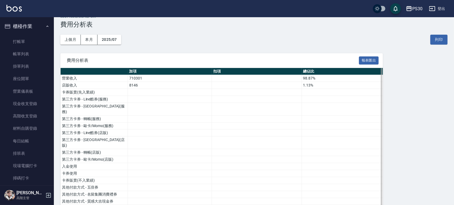
scroll to position [632, 0]
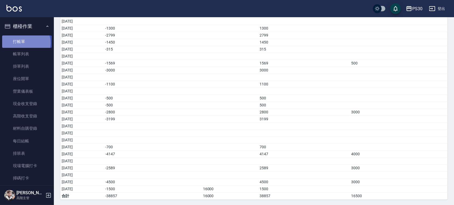
click at [25, 43] on link "打帳單" at bounding box center [27, 42] width 50 height 12
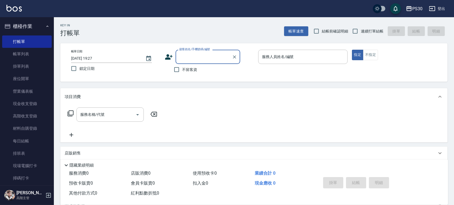
click at [361, 34] on span "連續打單結帳" at bounding box center [372, 32] width 23 height 6
click at [361, 34] on input "連續打單結帳" at bounding box center [355, 31] width 11 height 11
checkbox input "true"
click at [111, 69] on label "鎖定日期" at bounding box center [112, 68] width 88 height 11
click at [79, 69] on input "鎖定日期" at bounding box center [73, 68] width 11 height 11
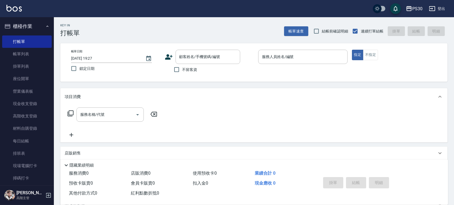
checkbox input "true"
click at [194, 69] on span "不留客資" at bounding box center [189, 70] width 15 height 6
click at [182, 69] on input "不留客資" at bounding box center [176, 69] width 11 height 11
checkbox input "true"
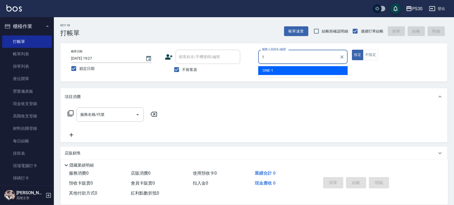
type input "ONE-1"
type button "true"
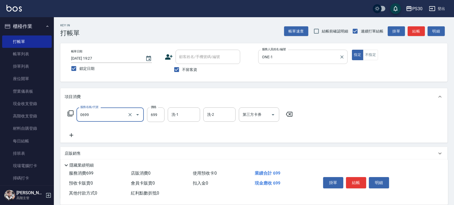
type input "SPA699(0699)"
type input "700"
type input "洪采妤-33"
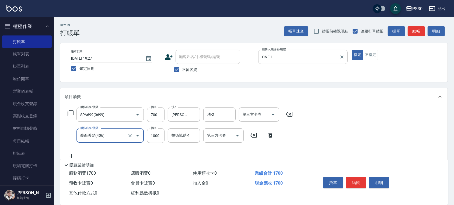
type input "鏡面護髮(406)"
type input "500"
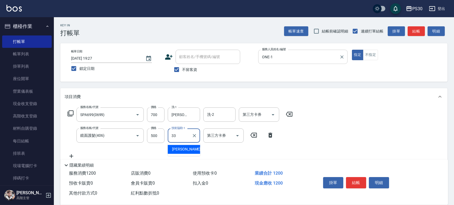
type input "洪采妤-33"
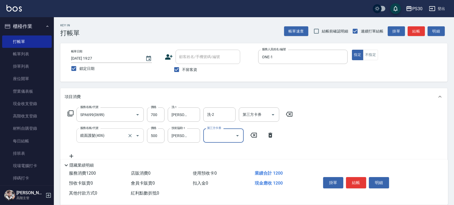
click at [112, 134] on input "鏡面護髮(406)" at bounding box center [102, 135] width 47 height 9
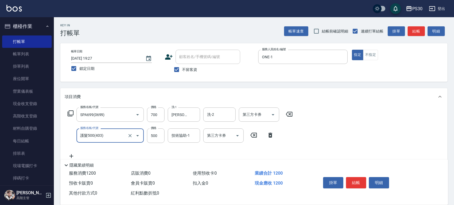
type input "護髮500(403)"
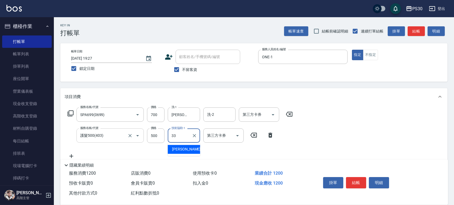
type input "洪采妤-33"
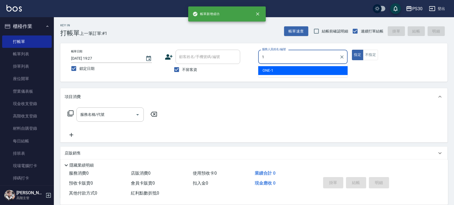
type input "ONE-1"
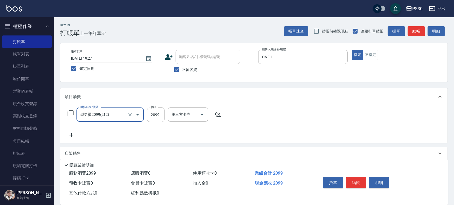
type input "型男燙2099(212)"
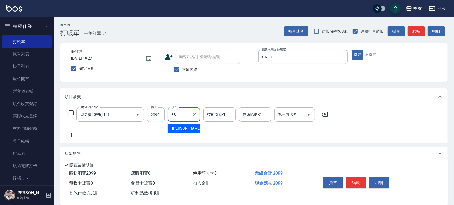
type input "洪采妤-33"
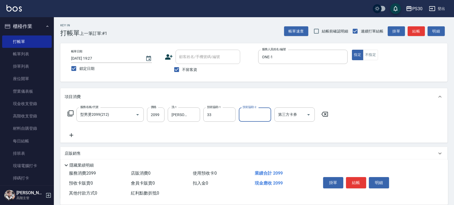
type input "洪采妤-33"
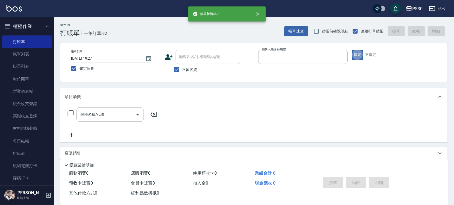
type input "ONE-1"
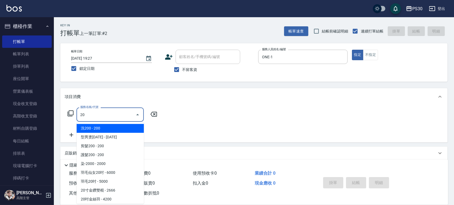
type input "2"
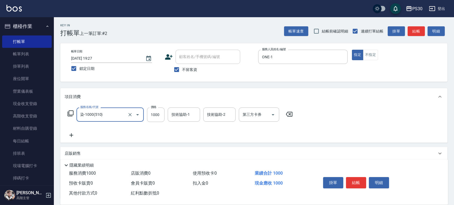
type input "染-1000(510)"
type input "999"
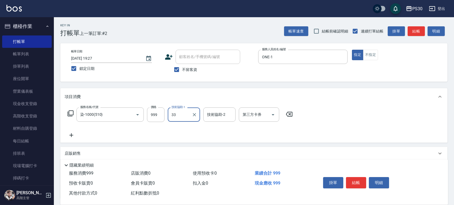
type input "洪采妤-33"
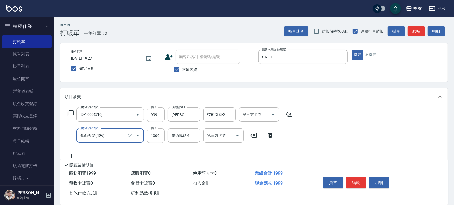
type input "鏡面護髮(406)"
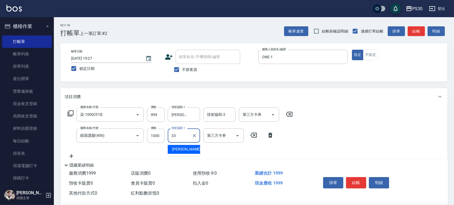
type input "洪采妤-33"
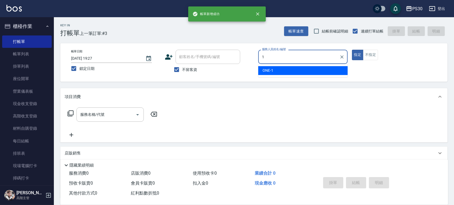
type input "ONE-1"
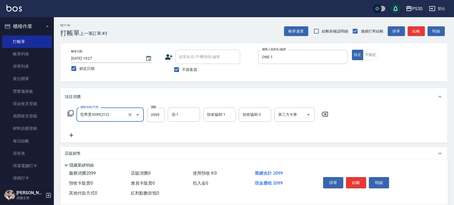
type input "型男燙2099(212)"
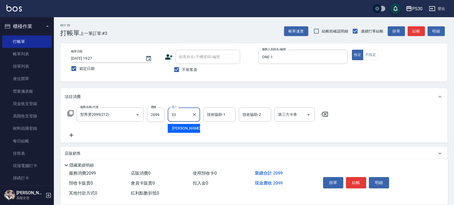
type input "洪采妤-33"
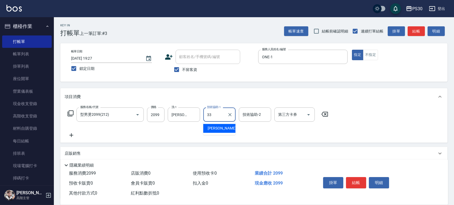
type input "洪采妤-33"
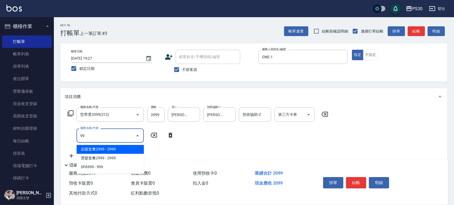
type input "9"
type input "燙1000(210)"
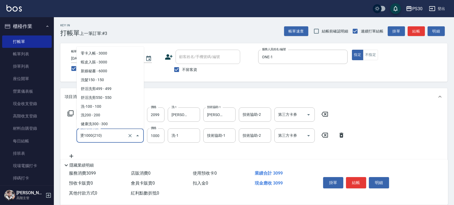
click at [124, 137] on input "燙1000(210)" at bounding box center [102, 135] width 47 height 9
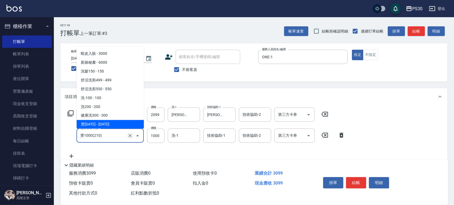
click at [130, 134] on icon "Clear" at bounding box center [129, 135] width 5 height 5
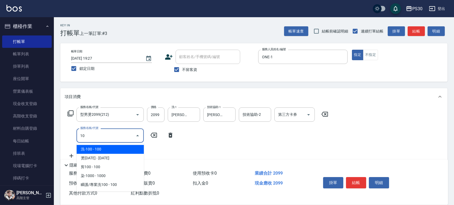
scroll to position [0, 0]
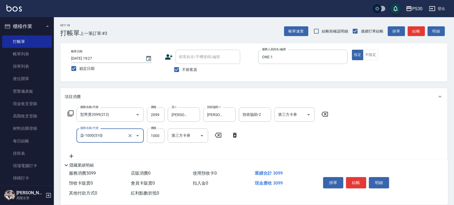
type input "染-1000(510)"
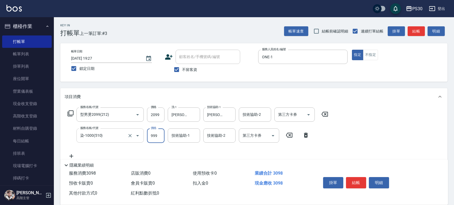
type input "999"
type input "洪采妤-33"
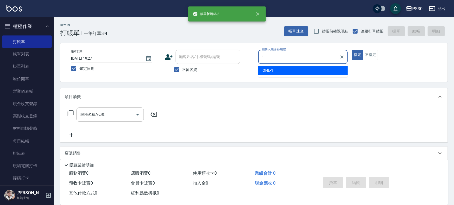
type input "ONE-1"
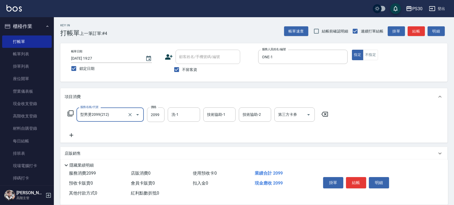
type input "型男燙2099(212)"
type input "洪采妤-33"
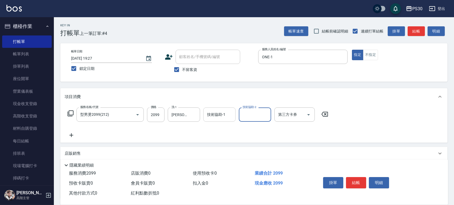
click at [217, 112] on div "技術協助-1 技術協助-1" at bounding box center [219, 115] width 32 height 14
type input "洪采妤-33"
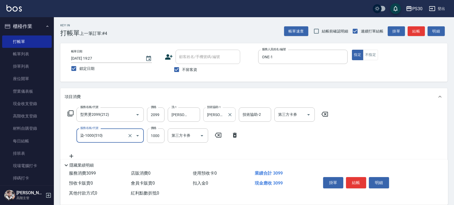
type input "染-1000(510)"
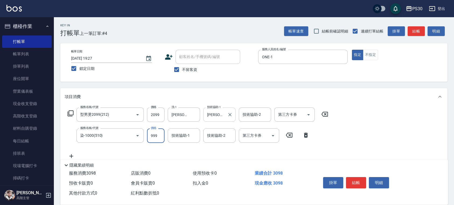
type input "999"
type input "洪采妤-33"
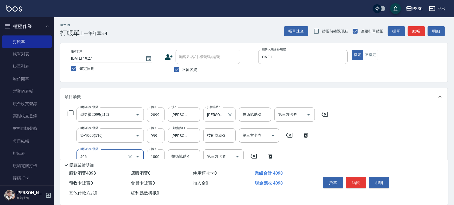
type input "鏡面護髮(406)"
type input "500"
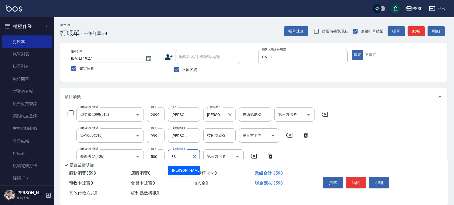
type input "洪采妤-33"
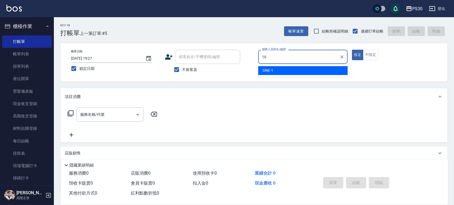
type input "陳湘芸🐭-10"
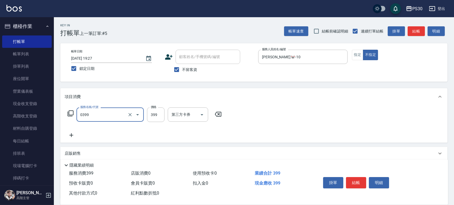
type input "海鹽洗(0399)"
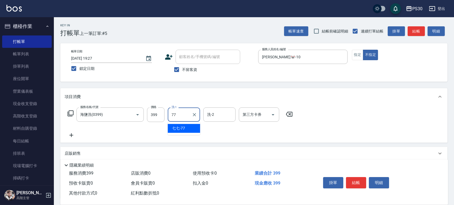
type input "七七-77"
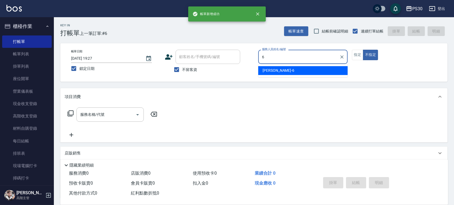
type input "詹泳蓁-6"
type button "false"
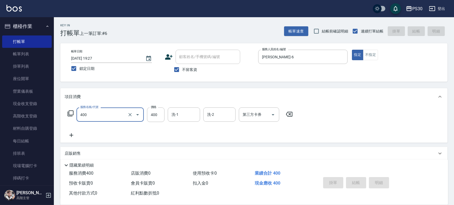
type input "400"
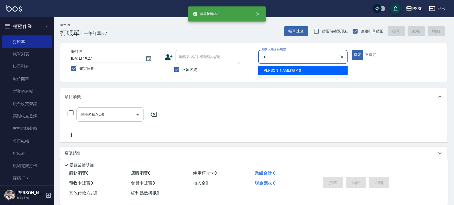
type input "陳湘芸🐭-10"
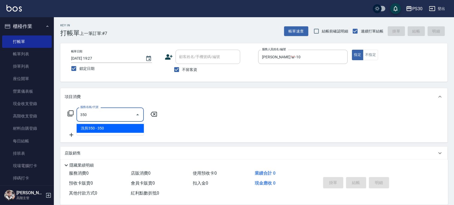
type input "洗剪350(350)"
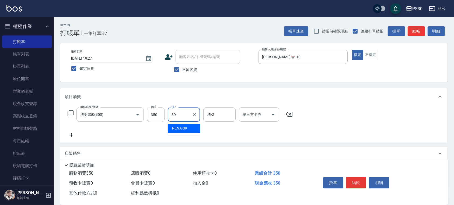
type input "RENA-39"
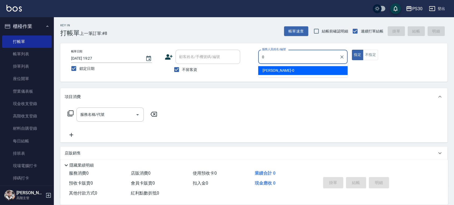
type input "廖金城-0"
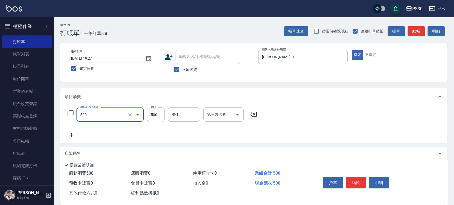
type input "洗剪500(500)"
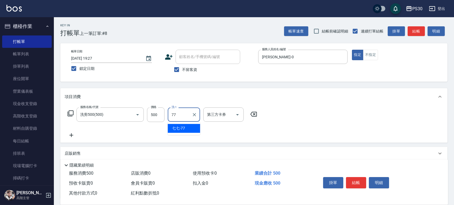
type input "七七-77"
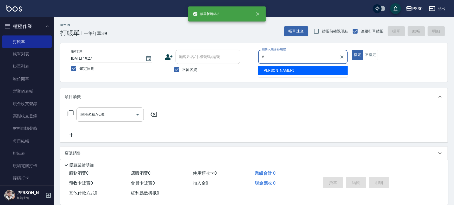
type input "袁維君-5"
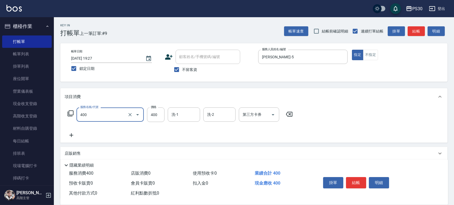
type input "洗剪400(400)"
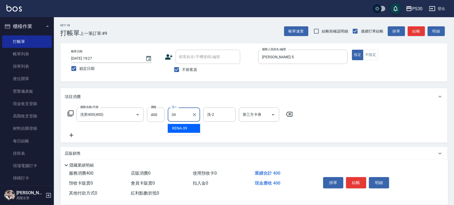
type input "RENA-39"
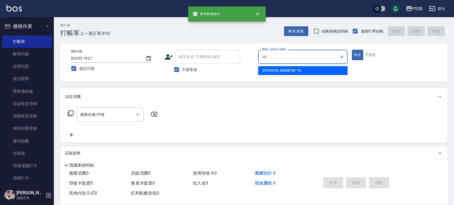
type input "陳湘芸🐭-10"
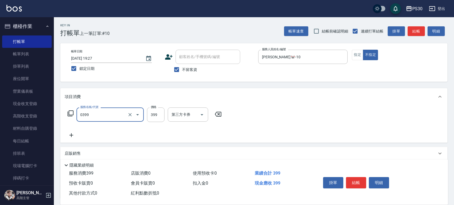
type input "海鹽洗(0399)"
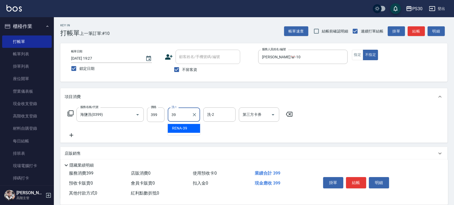
type input "RENA-39"
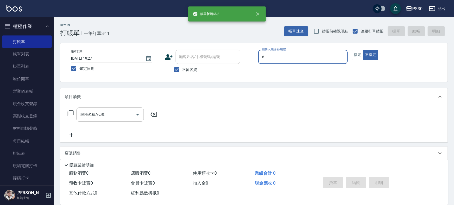
type input "詹泳蓁-6"
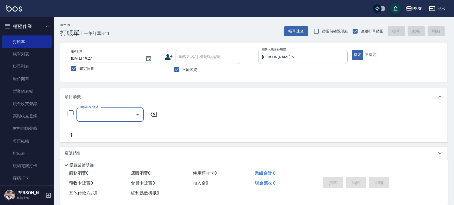
type input "0"
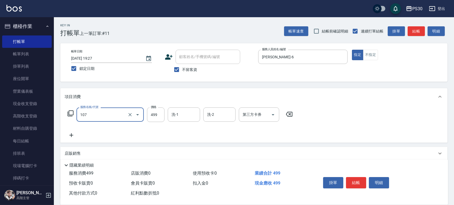
type input "舒活洗剪499(107)"
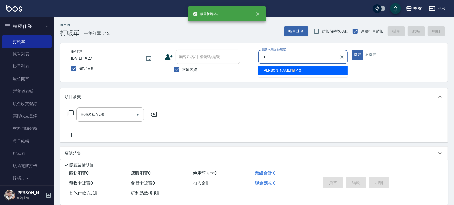
type input "陳湘芸🐭-10"
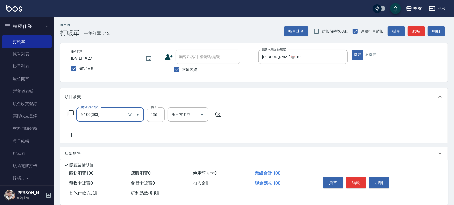
type input "剪100(303)"
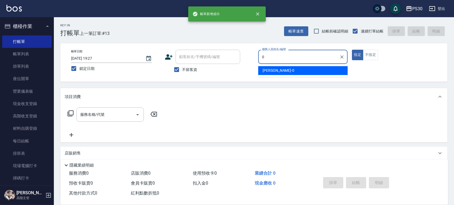
type input "廖金城-0"
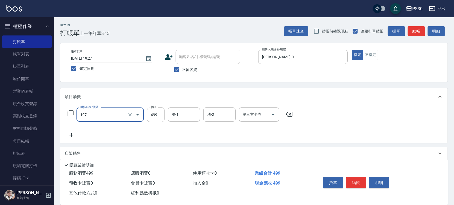
type input "舒活洗剪499(107)"
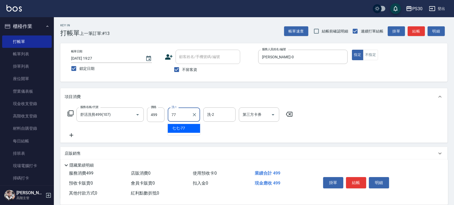
type input "七七-77"
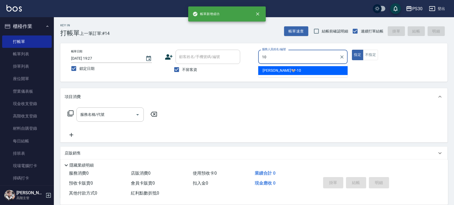
type input "陳湘芸🐭-10"
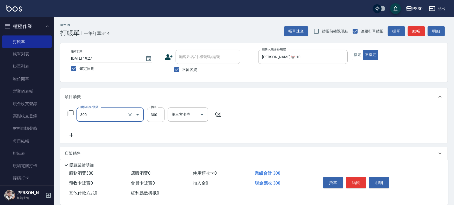
type input "洗剪300(300)"
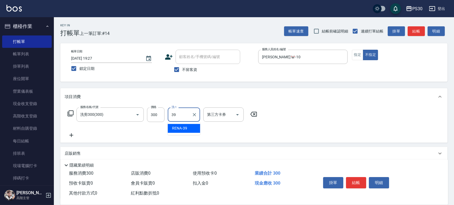
type input "RENA-39"
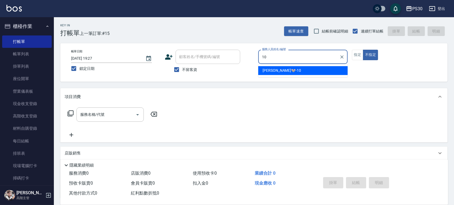
type input "陳湘芸🐭-10"
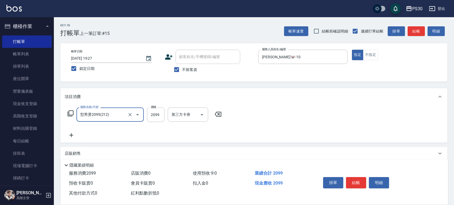
type input "型男燙2099(212)"
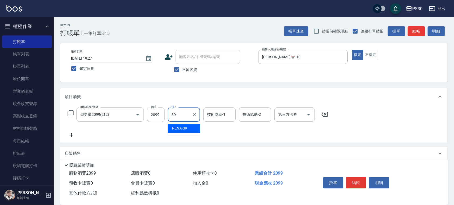
type input "RENA-39"
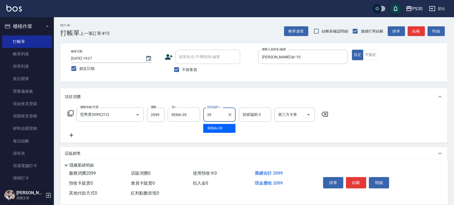
type input "RENA-39"
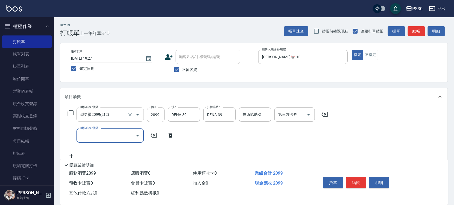
click at [107, 110] on input "型男燙2099(212)" at bounding box center [102, 114] width 47 height 9
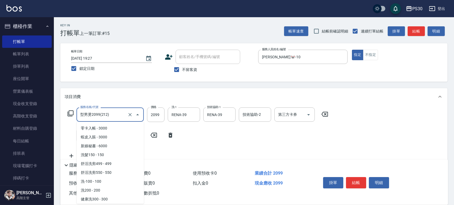
scroll to position [26, 0]
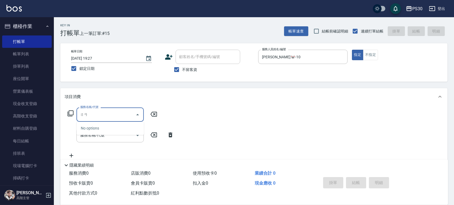
type input "染"
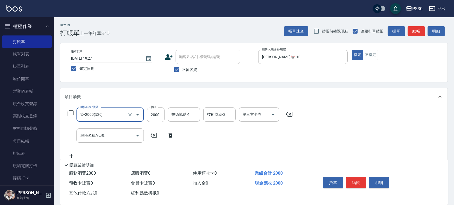
type input "染-2000(520)"
type input "2099"
click at [107, 109] on div "染-2000(520) 服務名稱/代號" at bounding box center [109, 115] width 67 height 14
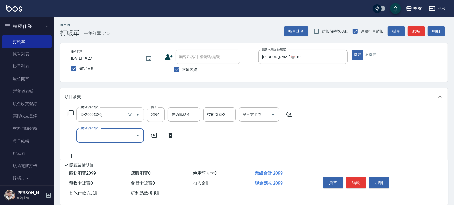
click at [106, 119] on input "染-2000(520)" at bounding box center [102, 114] width 47 height 9
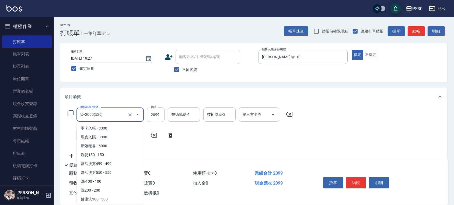
scroll to position [276, 0]
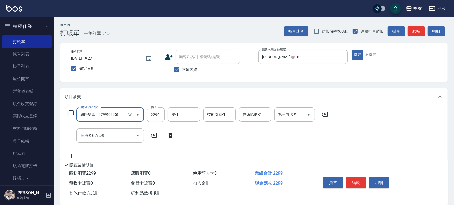
type input "網路染套B 2299(0805)"
type input "2099"
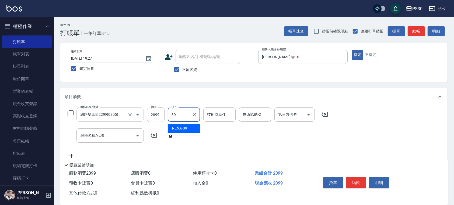
type input "RENA-39"
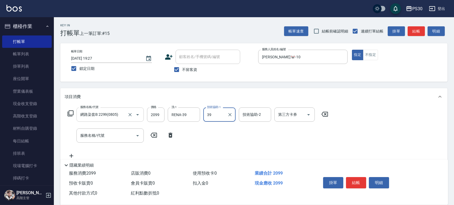
type input "RENA-39"
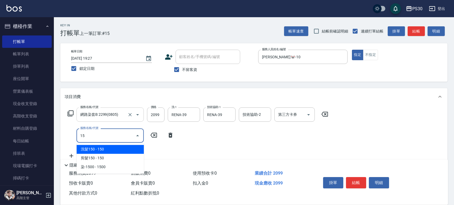
type input "1"
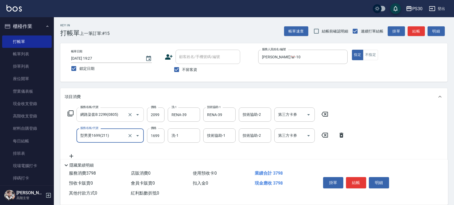
type input "型男燙1699(211)"
type input "1599"
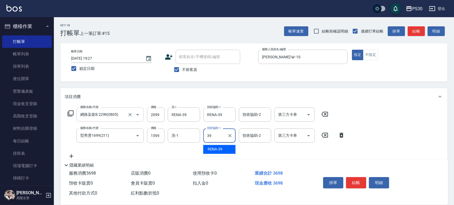
type input "RENA-39"
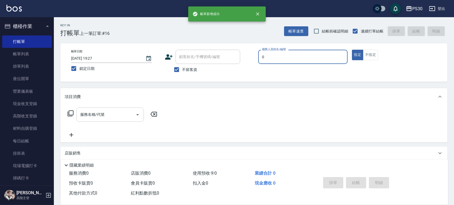
type input "廖金城-0"
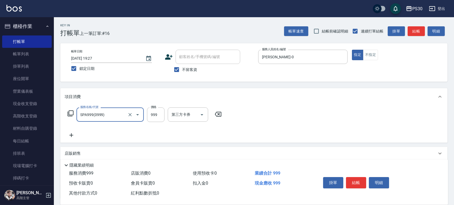
type input "SPA999(0999)"
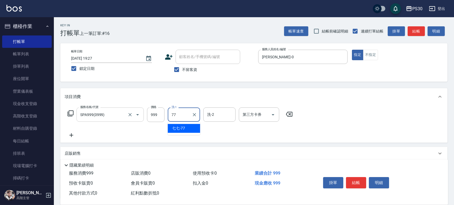
type input "七七-77"
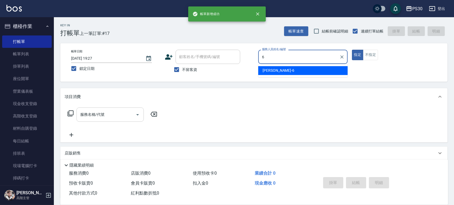
type input "詹泳蓁-6"
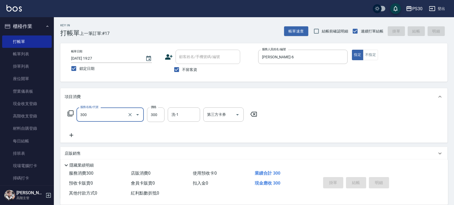
type input "300"
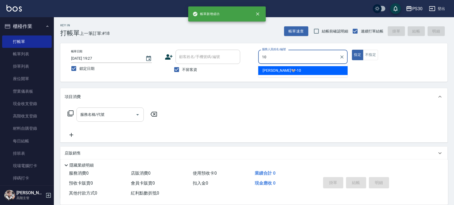
type input "陳湘芸🐭-10"
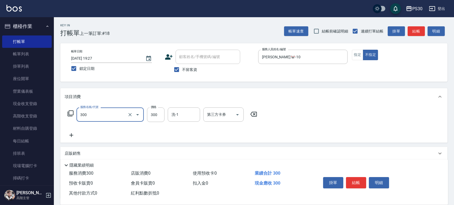
type input "洗剪300(300)"
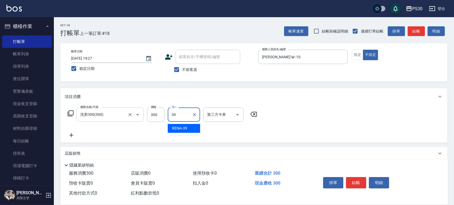
type input "RENA-39"
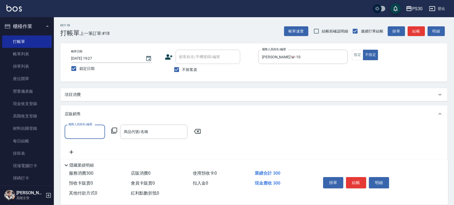
scroll to position [0, 0]
type input "陳湘芸🐭-10"
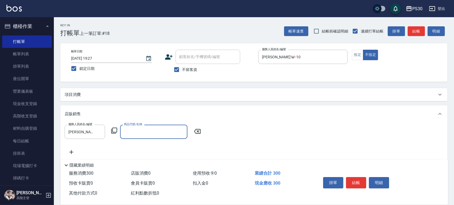
type input "3"
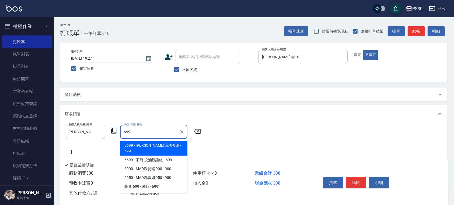
type input "水水沁涼洗護組"
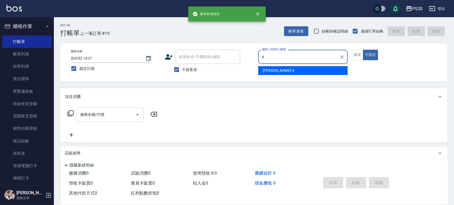
type input "詹泳蓁-6"
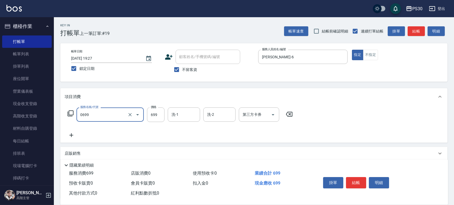
type input "SPA699(0699)"
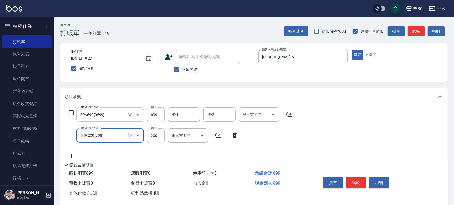
type input "剪髮200(308)"
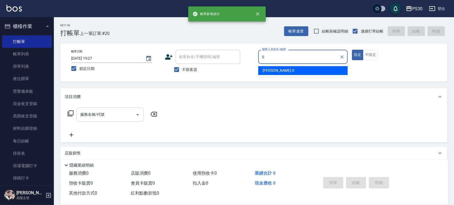
type input "廖金城-0"
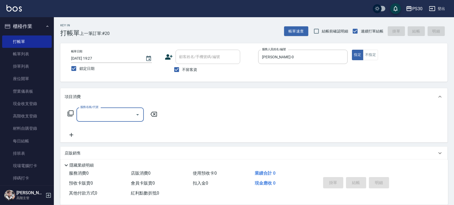
type input "5"
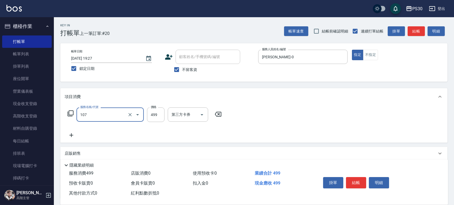
type input "舒活洗剪499(107)"
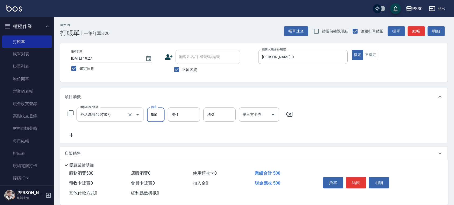
type input "500"
type input "七七-77"
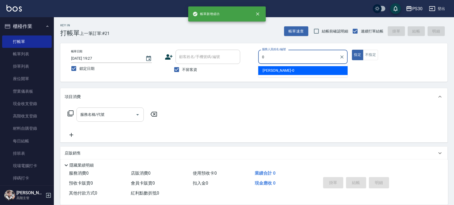
type input "廖金城-0"
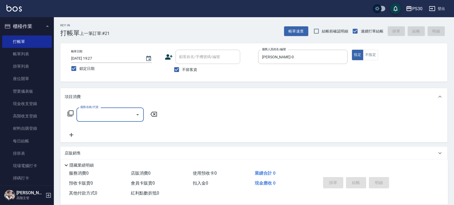
type input "2"
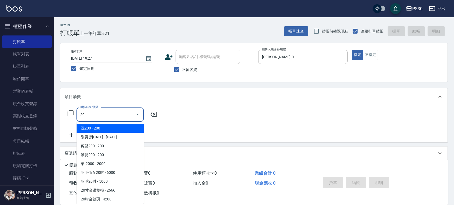
type input "2"
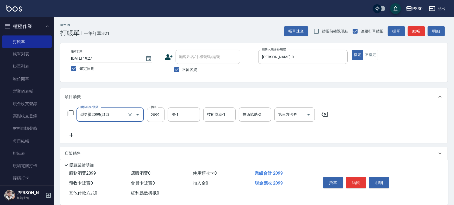
type input "型男燙2099(212)"
type input "1999"
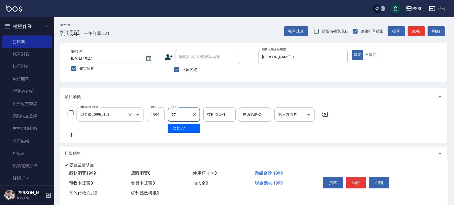
type input "七七-77"
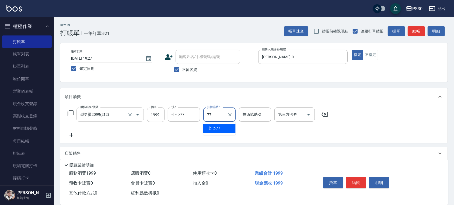
type input "七七-77"
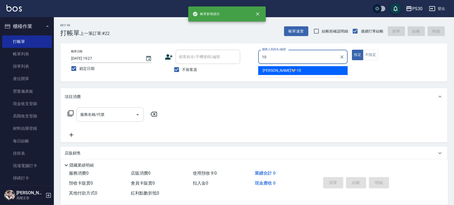
type input "陳湘芸🐭-10"
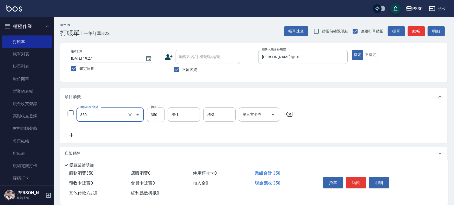
type input "洗剪350(350)"
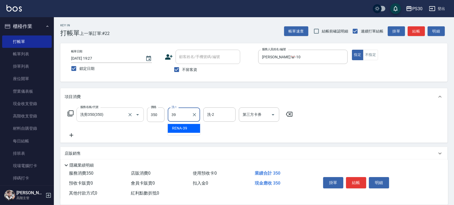
type input "RENA-39"
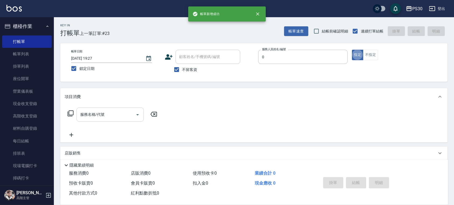
type input "廖金城-0"
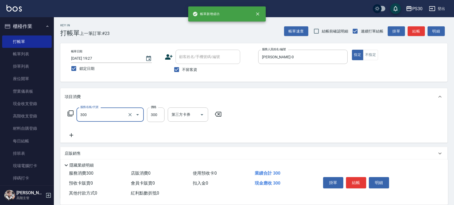
type input "洗剪300(300)"
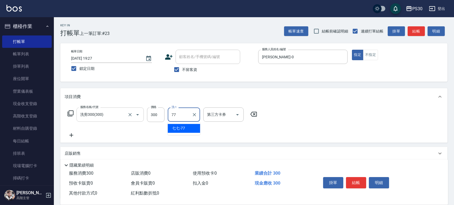
type input "七七-77"
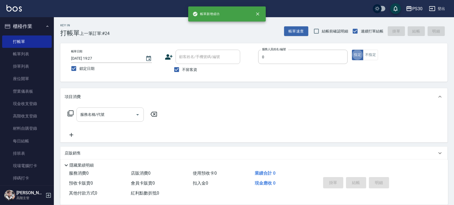
type input "廖金城-0"
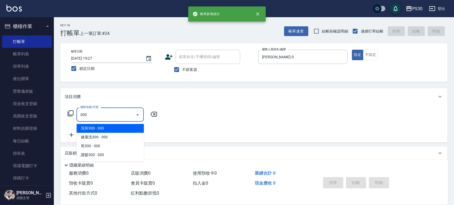
type input "洗剪300(300)"
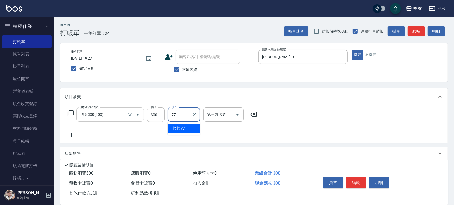
type input "七七-77"
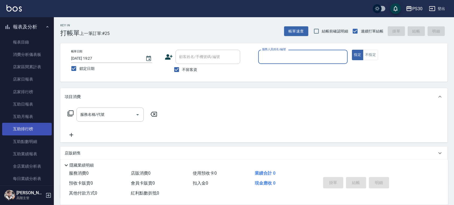
scroll to position [251, 0]
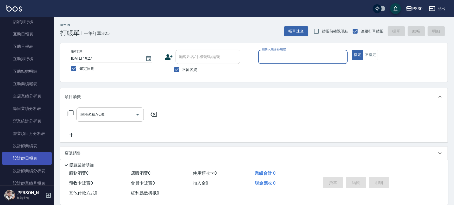
click at [41, 161] on link "設計師日報表" at bounding box center [27, 158] width 50 height 12
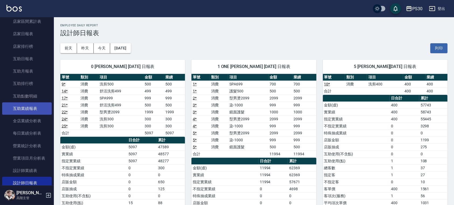
scroll to position [215, 0]
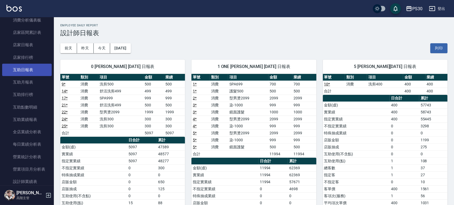
click at [32, 71] on link "互助日報表" at bounding box center [27, 70] width 50 height 12
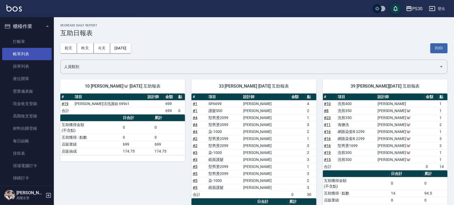
click at [30, 55] on link "帳單列表" at bounding box center [27, 54] width 50 height 12
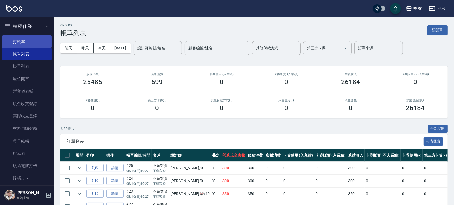
click at [13, 46] on link "打帳單" at bounding box center [27, 42] width 50 height 12
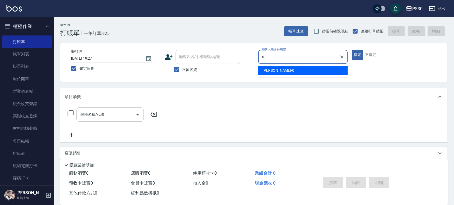
type input "廖金城-0"
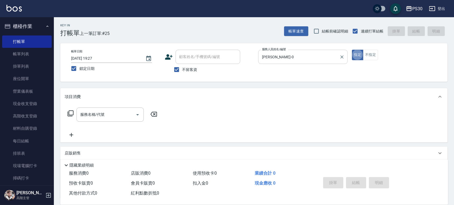
type button "true"
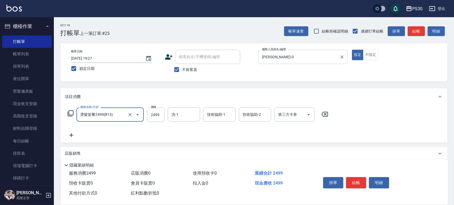
type input "燙髮套餐2499(813)"
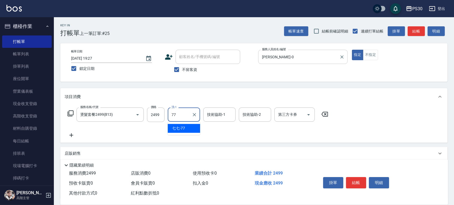
type input "七七-77"
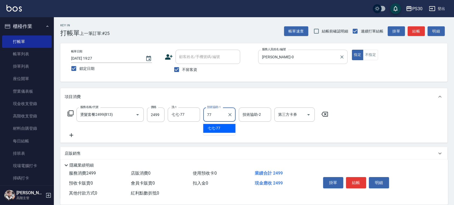
type input "七七-77"
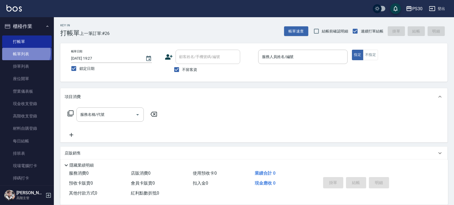
click at [25, 53] on link "帳單列表" at bounding box center [27, 54] width 50 height 12
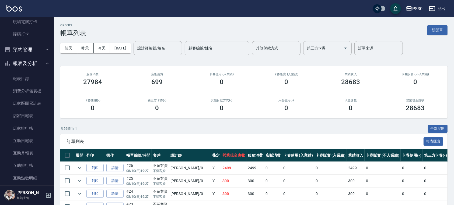
scroll to position [215, 0]
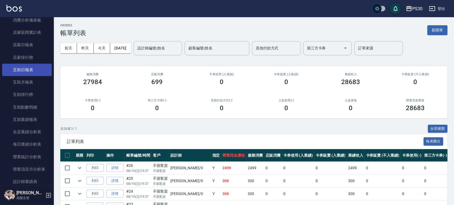
click at [36, 73] on link "互助日報表" at bounding box center [27, 70] width 50 height 12
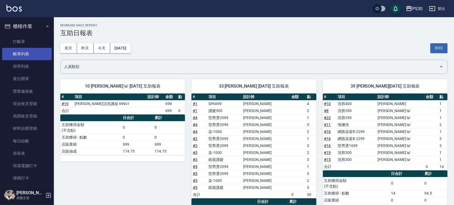
click at [22, 56] on link "帳單列表" at bounding box center [27, 54] width 50 height 12
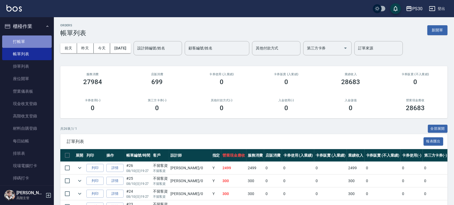
click at [29, 40] on link "打帳單" at bounding box center [27, 42] width 50 height 12
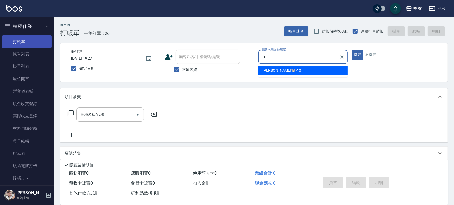
type input "陳湘芸🐭-10"
type button "true"
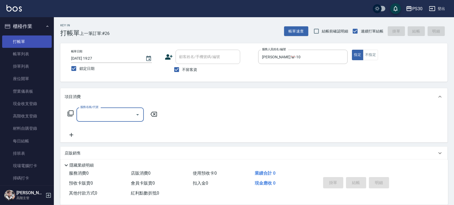
type input "3"
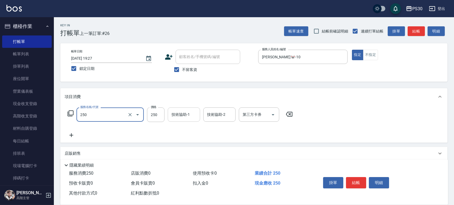
type input "250洗(250)"
click at [174, 117] on input "技術協助-1" at bounding box center [183, 114] width 27 height 9
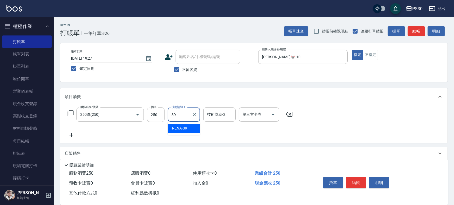
type input "RENA-39"
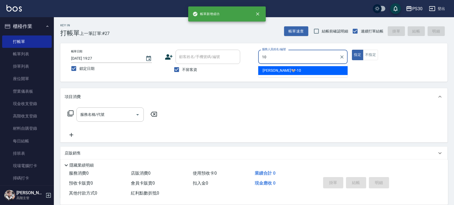
type input "陳湘芸🐭-10"
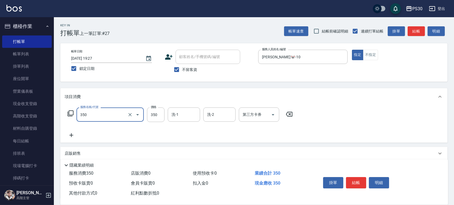
type input "洗剪350(350)"
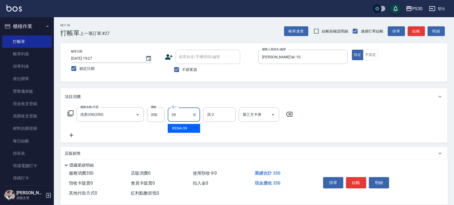
type input "RENA-39"
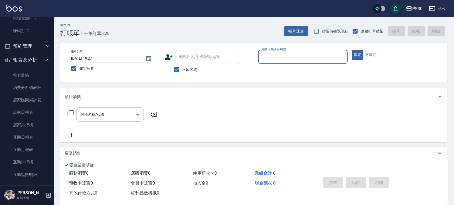
scroll to position [179, 0]
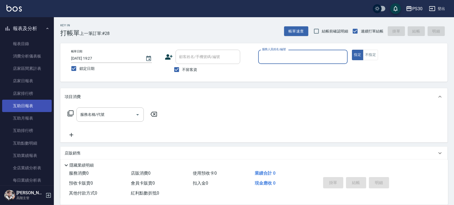
click at [34, 103] on link "互助日報表" at bounding box center [27, 106] width 50 height 12
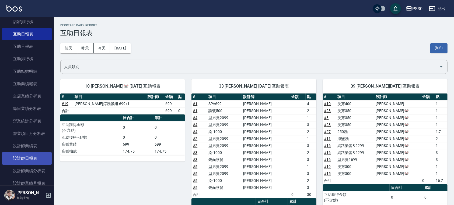
click at [39, 156] on link "設計師日報表" at bounding box center [27, 158] width 50 height 12
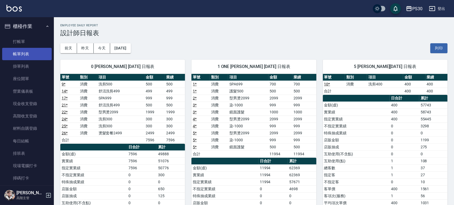
click at [31, 50] on link "帳單列表" at bounding box center [27, 54] width 50 height 12
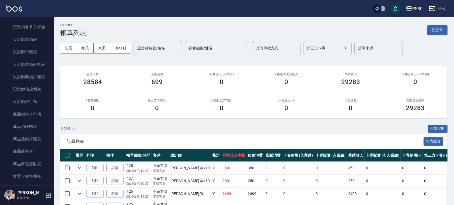
scroll to position [359, 0]
click at [34, 51] on link "設計師日報表" at bounding box center [27, 51] width 50 height 12
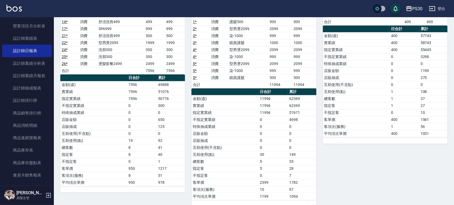
scroll to position [36, 0]
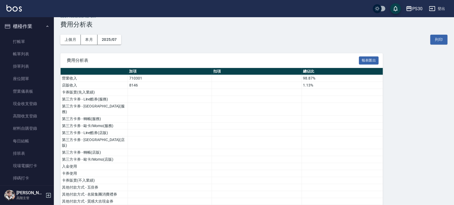
scroll to position [632, 0]
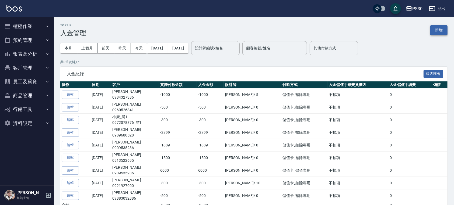
click at [442, 32] on button "新增" at bounding box center [438, 30] width 17 height 10
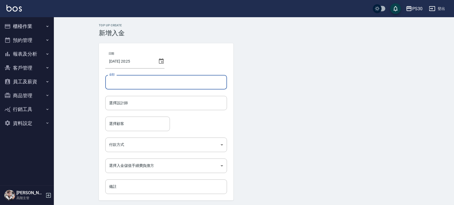
click at [143, 84] on input "金額" at bounding box center [166, 82] width 122 height 15
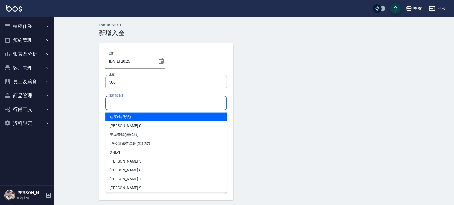
click at [145, 103] on input "選擇設計師" at bounding box center [166, 103] width 117 height 9
click at [110, 82] on input "500" at bounding box center [166, 82] width 122 height 15
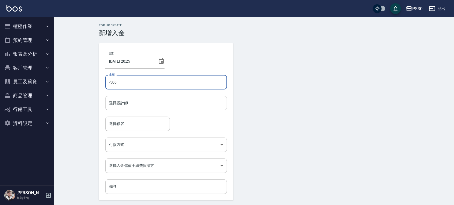
type input "-500"
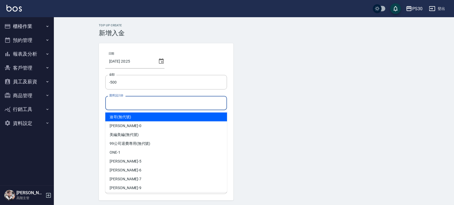
click at [119, 106] on input "選擇設計師" at bounding box center [166, 103] width 117 height 9
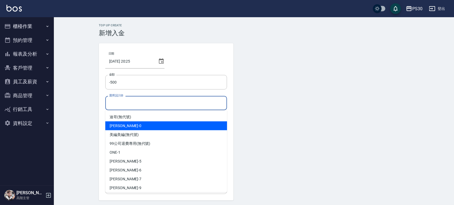
click at [131, 127] on div "廖金城 -0" at bounding box center [166, 126] width 122 height 9
type input "廖金城-0"
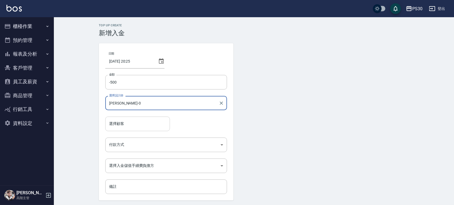
click at [119, 124] on input "選擇顧客" at bounding box center [138, 123] width 60 height 9
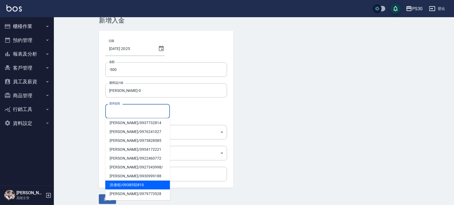
scroll to position [18, 0]
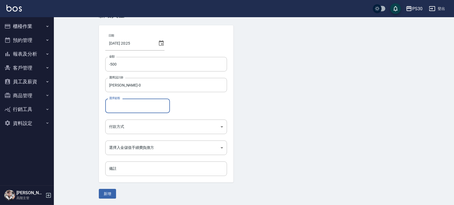
click at [133, 104] on input "選擇顧客" at bounding box center [138, 105] width 60 height 9
click at [99, 189] on button "新增" at bounding box center [107, 194] width 17 height 10
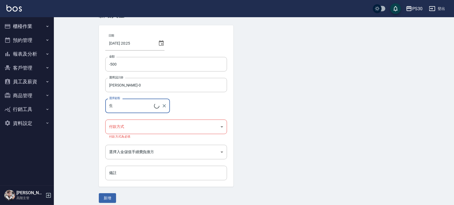
type input "張議升/0936555175"
click at [136, 128] on body "PS30 登出 櫃檯作業 打帳單 帳單列表 掛單列表 座位開單 營業儀表板 現金收支登錄 高階收支登錄 材料自購登錄 每日結帳 排班表 現場電腦打卡 掃碼打卡…" at bounding box center [227, 96] width 454 height 228
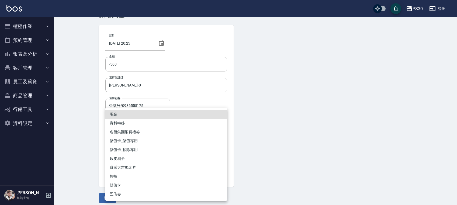
click at [131, 151] on li "儲值卡_扣除專用" at bounding box center [166, 150] width 122 height 9
type input "儲值卡_扣除專用"
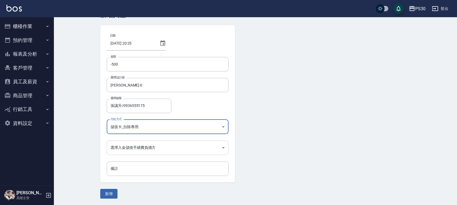
click at [136, 145] on body "PS30 登出 櫃檯作業 打帳單 帳單列表 掛單列表 座位開單 營業儀表板 現金收支登錄 高階收支登錄 材料自購登錄 每日結帳 排班表 現場電腦打卡 掃碼打卡…" at bounding box center [228, 94] width 457 height 224
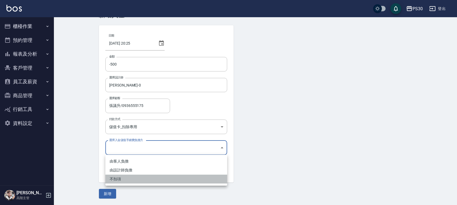
click at [121, 181] on li "不扣項" at bounding box center [166, 179] width 122 height 9
type input "WITHOUTHANDLINGFEE"
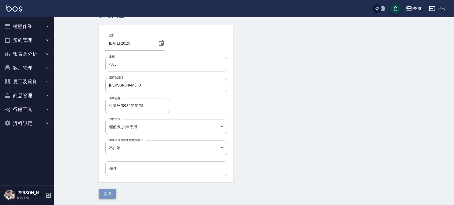
click at [110, 194] on button "新增" at bounding box center [107, 194] width 17 height 10
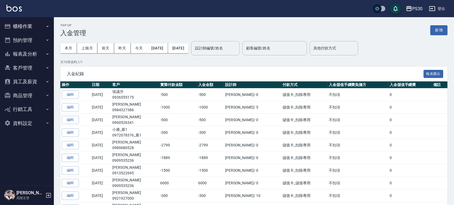
click at [33, 24] on button "櫃檯作業" at bounding box center [27, 26] width 50 height 14
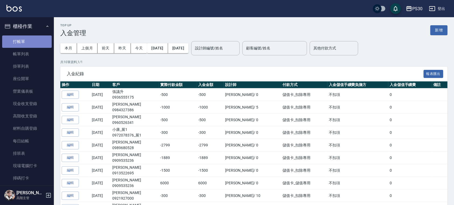
click at [32, 38] on link "打帳單" at bounding box center [27, 42] width 50 height 12
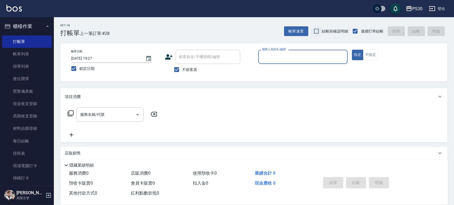
drag, startPoint x: 314, startPoint y: 34, endPoint x: 317, endPoint y: 32, distance: 3.4
click at [314, 34] on input "結帳前確認明細" at bounding box center [316, 31] width 11 height 11
checkbox input "true"
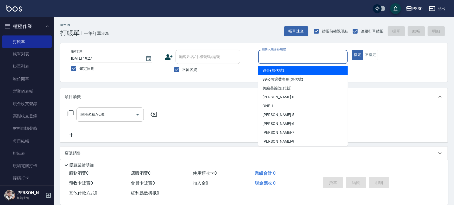
click at [304, 56] on input "服務人員姓名/編號" at bounding box center [303, 56] width 85 height 9
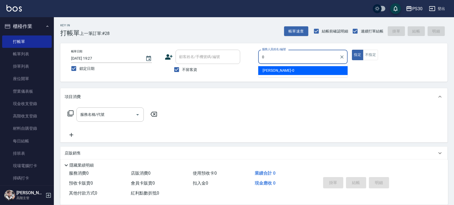
type input "廖金城-0"
type button "true"
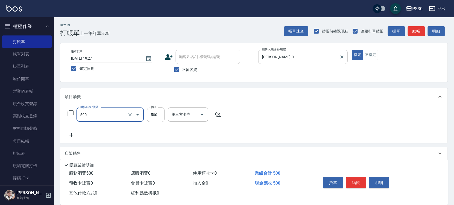
type input "洗剪500(500)"
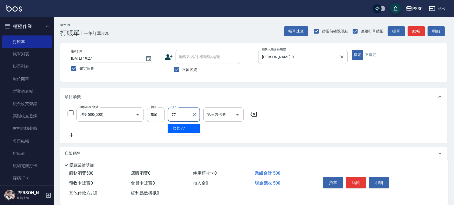
type input "七七-77"
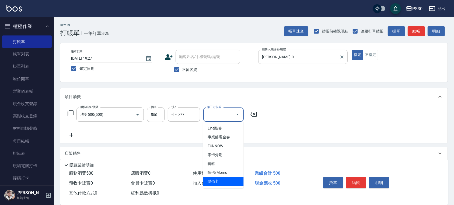
type input "儲值卡"
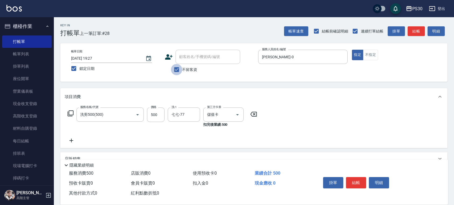
click at [181, 71] on input "不留客資" at bounding box center [176, 69] width 11 height 11
checkbox input "false"
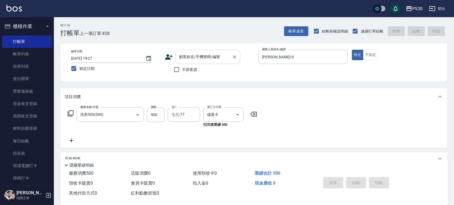
drag, startPoint x: 196, startPoint y: 54, endPoint x: 199, endPoint y: 61, distance: 6.9
click at [196, 55] on input "顧客姓名/手機號碼/編號" at bounding box center [204, 56] width 52 height 9
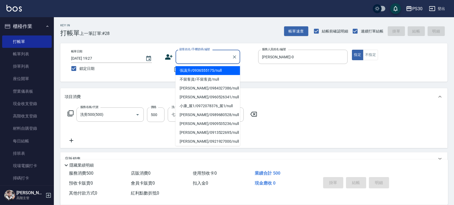
click at [202, 70] on li "張議升/0936555175/null" at bounding box center [208, 70] width 65 height 9
type input "張議升/0936555175/null"
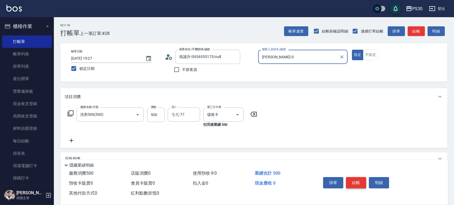
click at [356, 182] on button "結帳" at bounding box center [356, 182] width 20 height 11
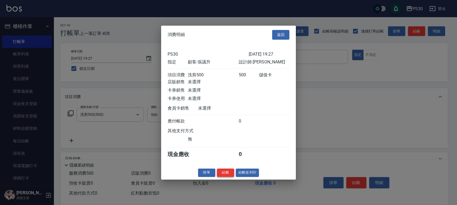
click at [225, 177] on button "結帳" at bounding box center [225, 173] width 17 height 8
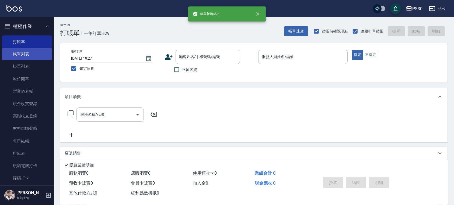
click at [24, 55] on link "帳單列表" at bounding box center [27, 54] width 50 height 12
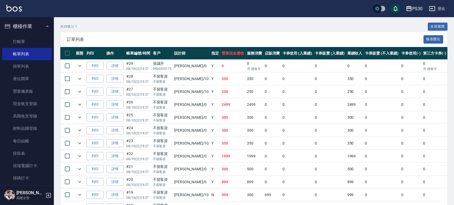
scroll to position [108, 0]
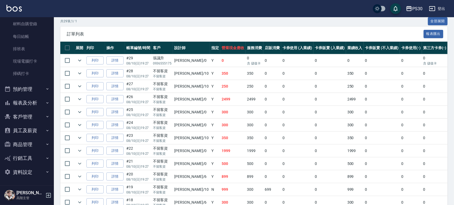
drag, startPoint x: 38, startPoint y: 104, endPoint x: 36, endPoint y: 116, distance: 12.3
click at [37, 104] on button "報表及分析" at bounding box center [27, 103] width 50 height 14
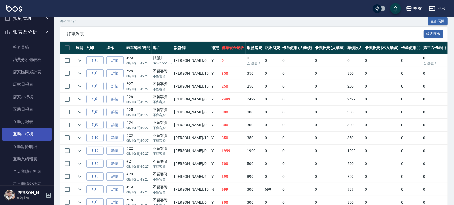
scroll to position [177, 0]
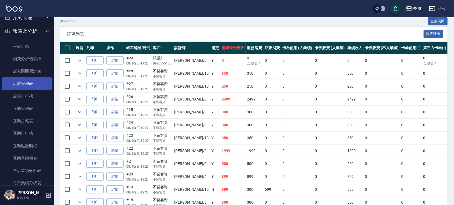
click at [36, 83] on link "店家日報表" at bounding box center [27, 84] width 50 height 12
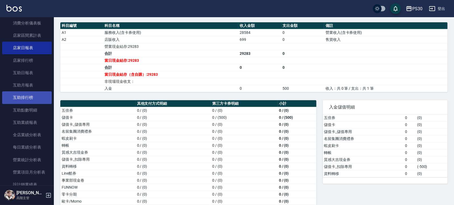
scroll to position [248, 0]
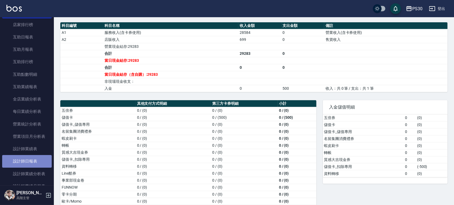
click at [31, 156] on link "設計師日報表" at bounding box center [27, 161] width 50 height 12
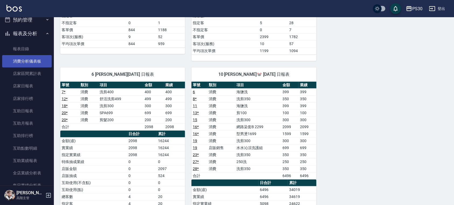
scroll to position [105, 0]
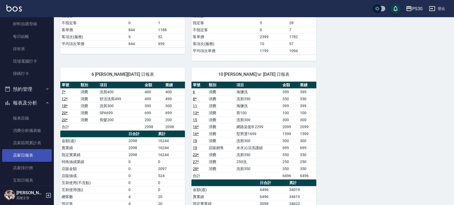
click at [30, 155] on link "店家日報表" at bounding box center [27, 155] width 50 height 12
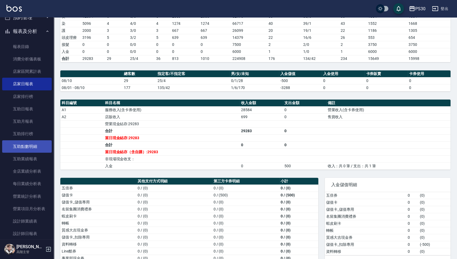
scroll to position [212, 0]
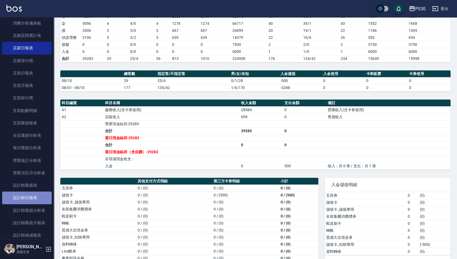
click at [37, 201] on link "設計師日報表" at bounding box center [27, 197] width 50 height 12
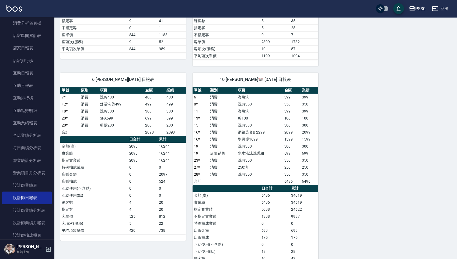
scroll to position [260, 0]
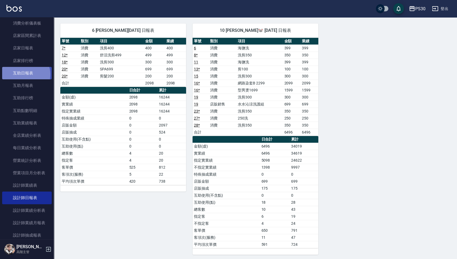
click at [24, 74] on link "互助日報表" at bounding box center [27, 73] width 50 height 12
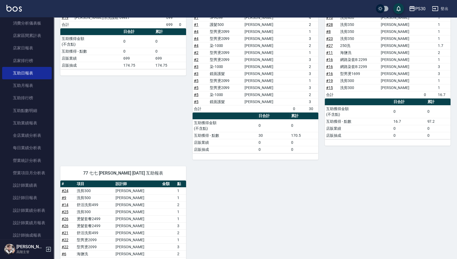
scroll to position [158, 0]
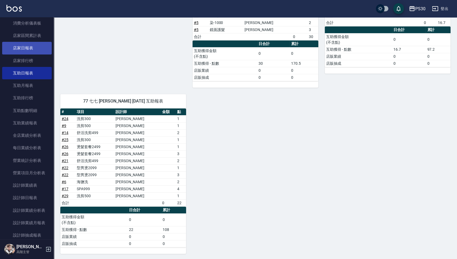
click at [33, 47] on link "店家日報表" at bounding box center [27, 48] width 50 height 12
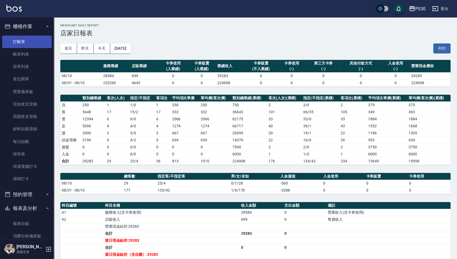
click at [30, 37] on link "打帳單" at bounding box center [27, 42] width 50 height 12
